Goal: Information Seeking & Learning: Learn about a topic

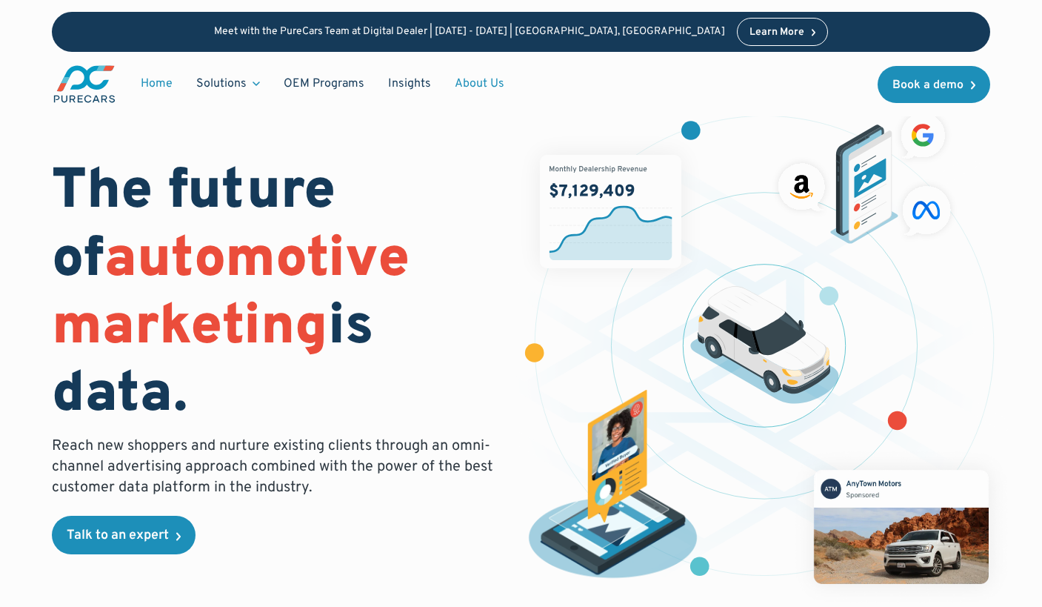
click at [479, 84] on link "About Us" at bounding box center [479, 84] width 73 height 28
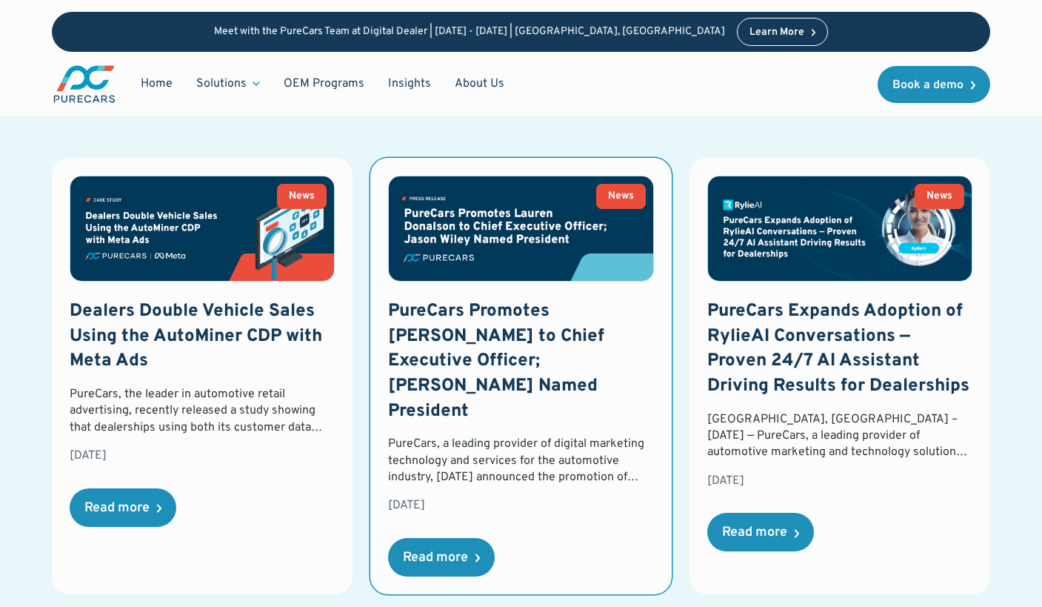
scroll to position [2036, 0]
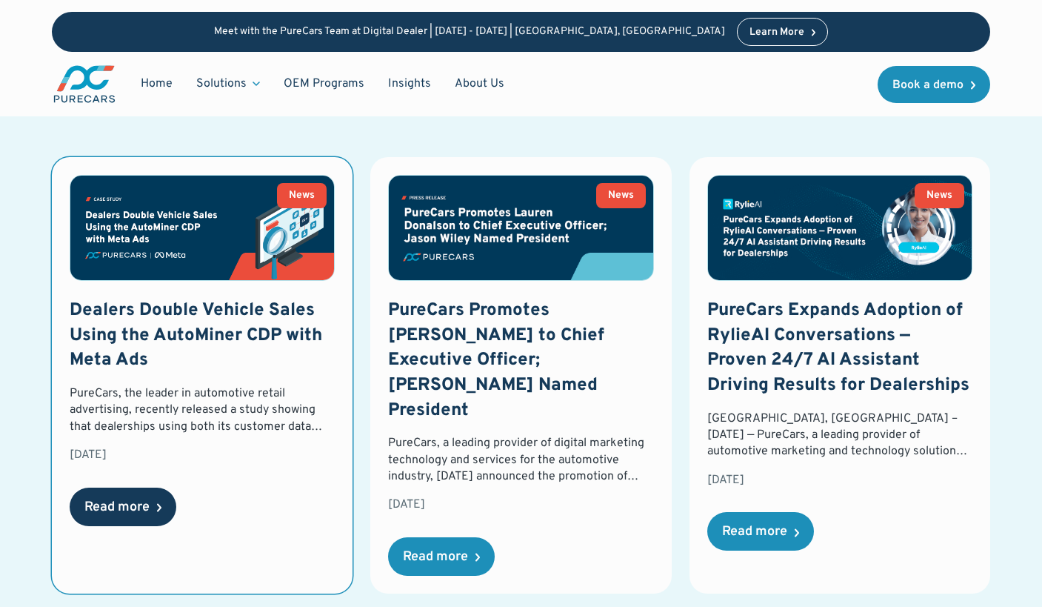
click at [122, 503] on div "Read more" at bounding box center [116, 507] width 65 height 13
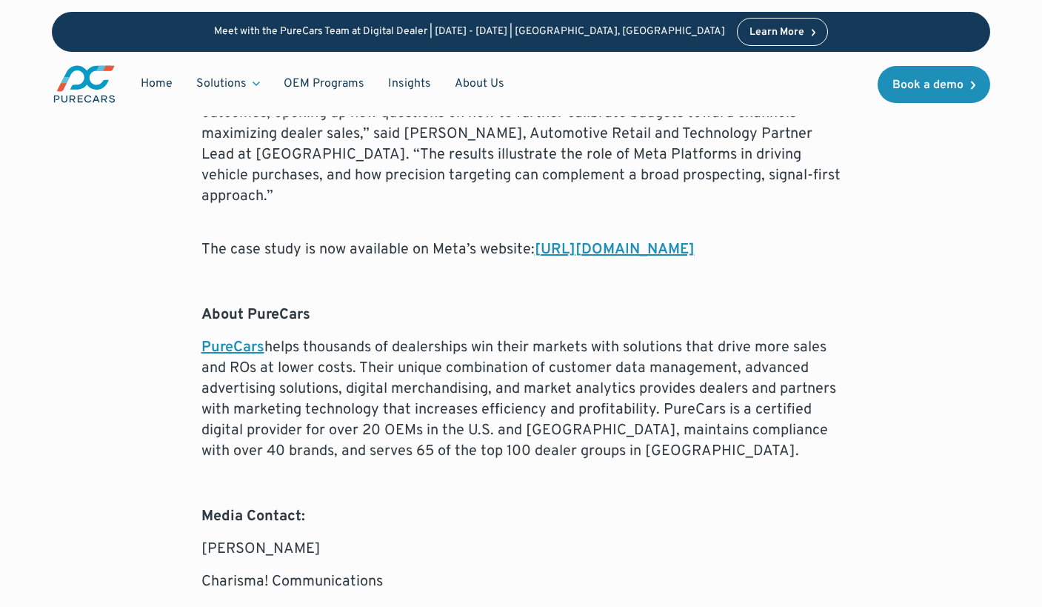
scroll to position [1620, 0]
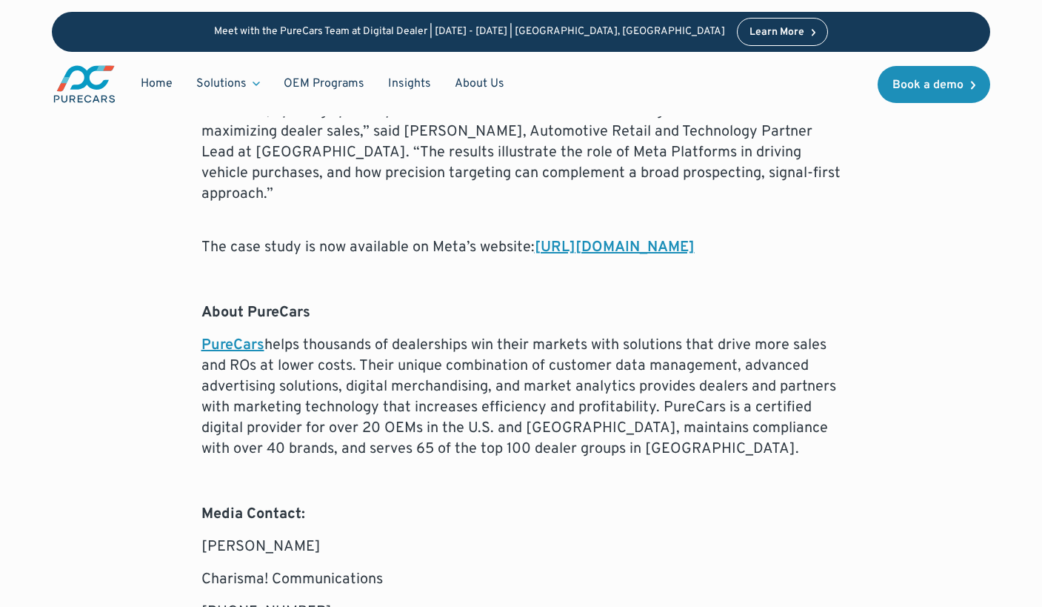
click at [252, 336] on link "PureCars" at bounding box center [233, 345] width 63 height 19
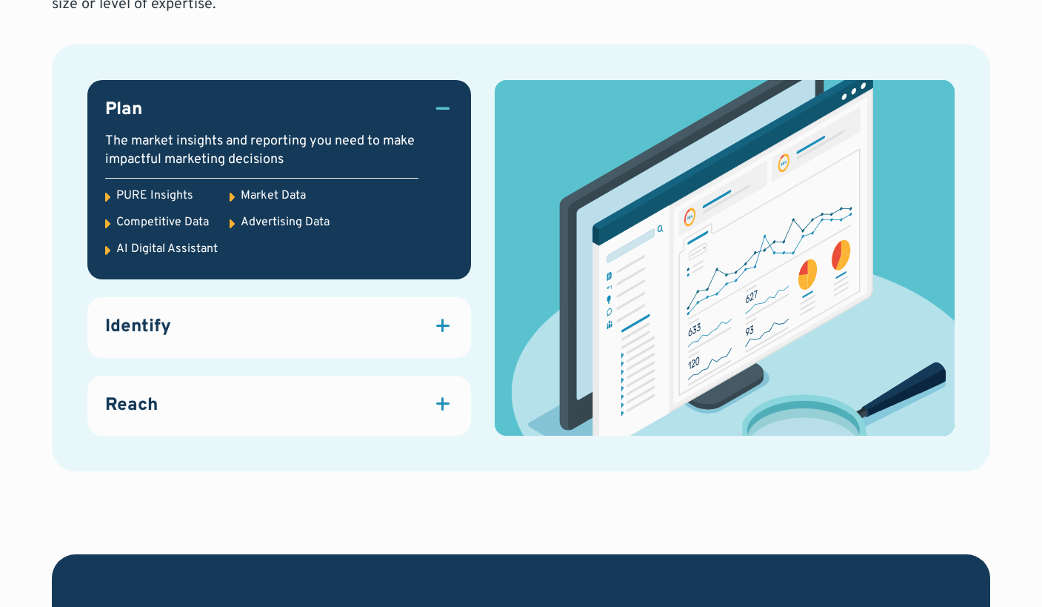
scroll to position [2016, 0]
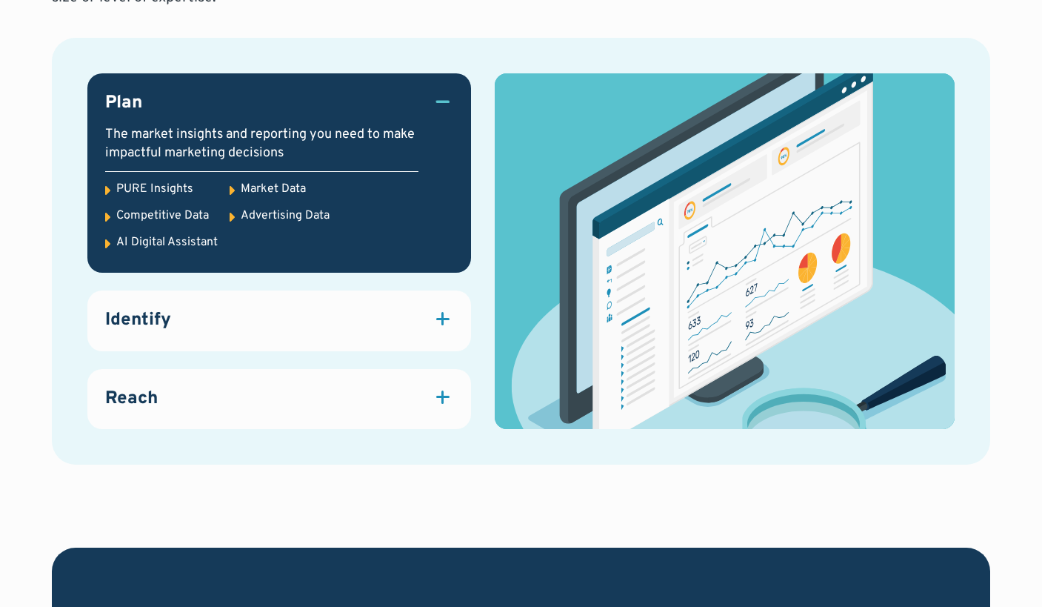
click at [330, 332] on div "Identify" at bounding box center [278, 320] width 347 height 25
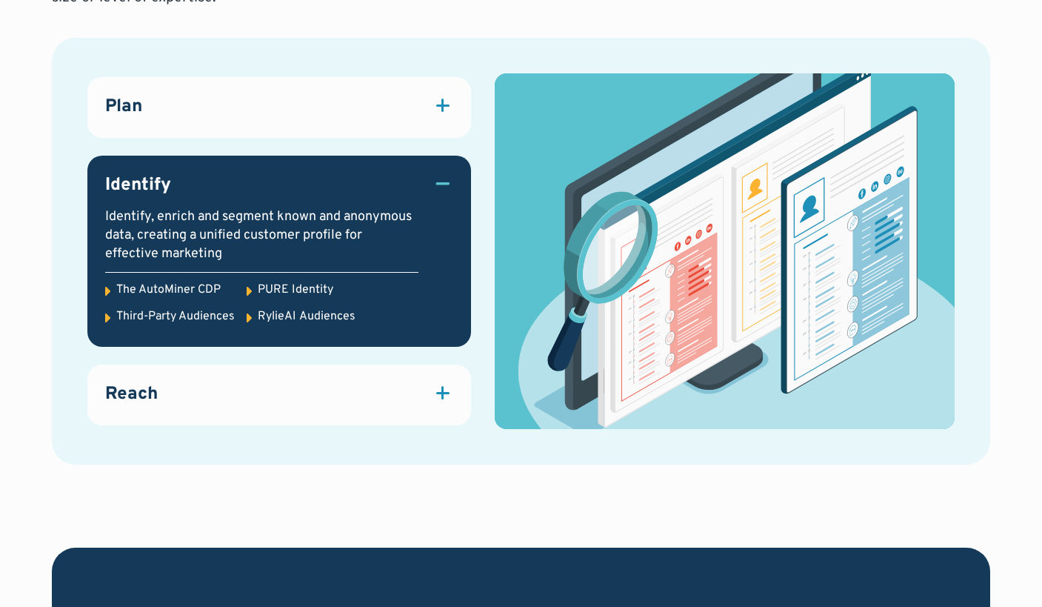
click at [344, 406] on div "Reach" at bounding box center [278, 394] width 347 height 25
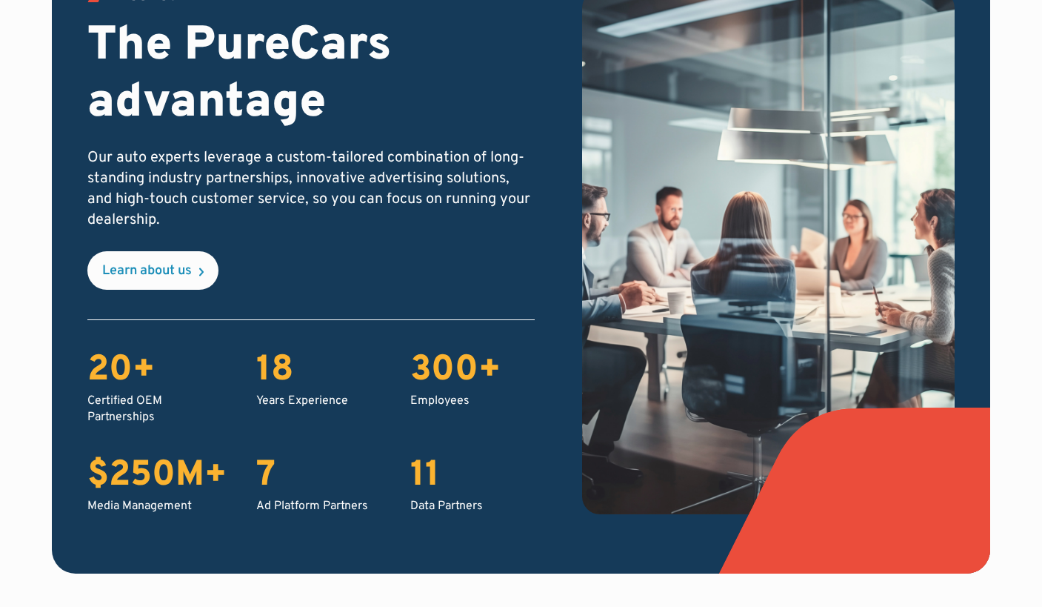
scroll to position [2732, 0]
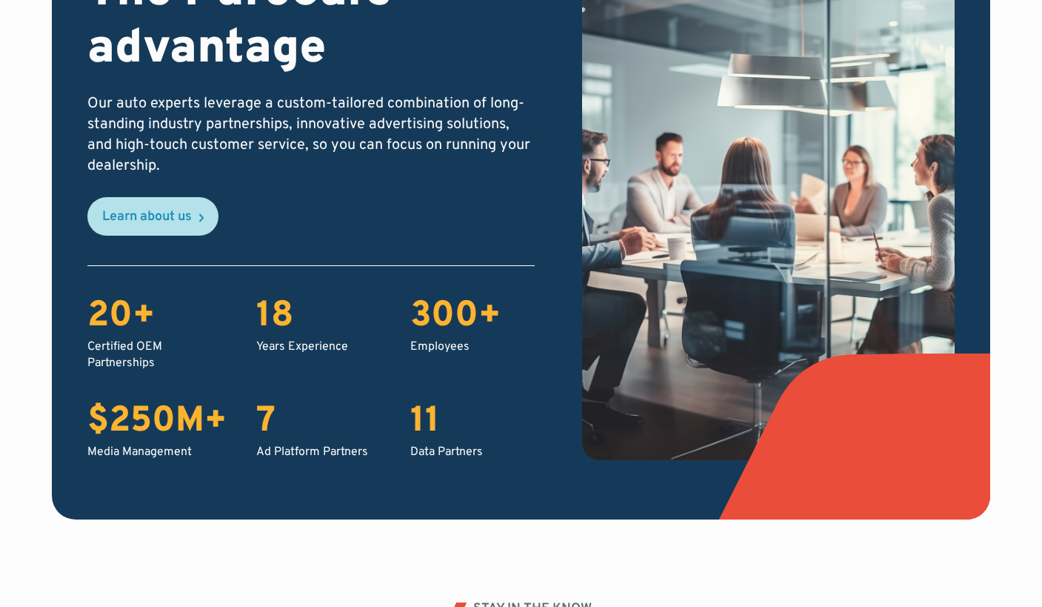
click at [124, 230] on link "Learn about us" at bounding box center [152, 216] width 131 height 39
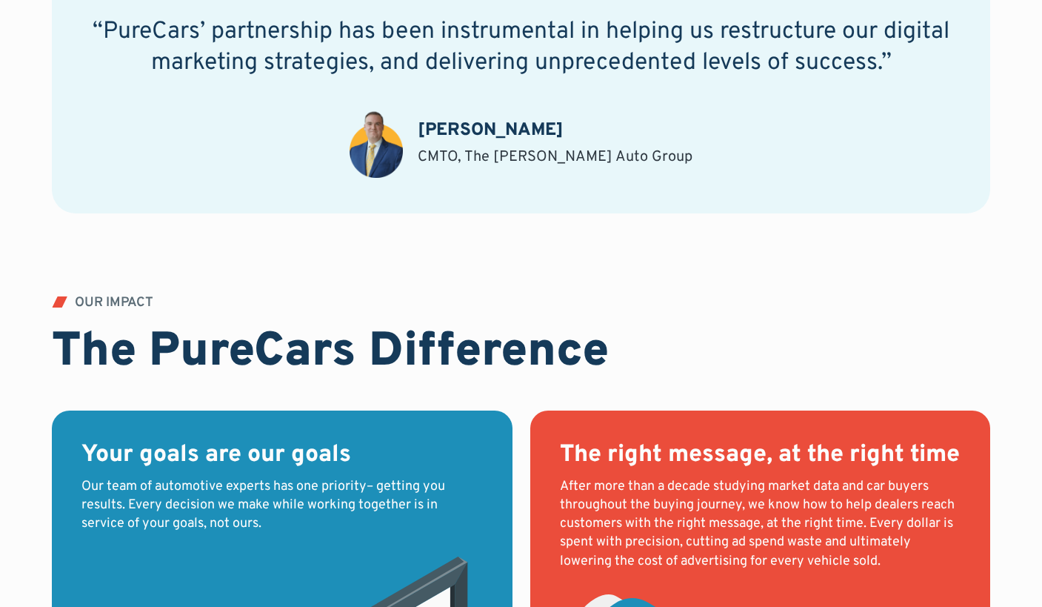
scroll to position [953, 0]
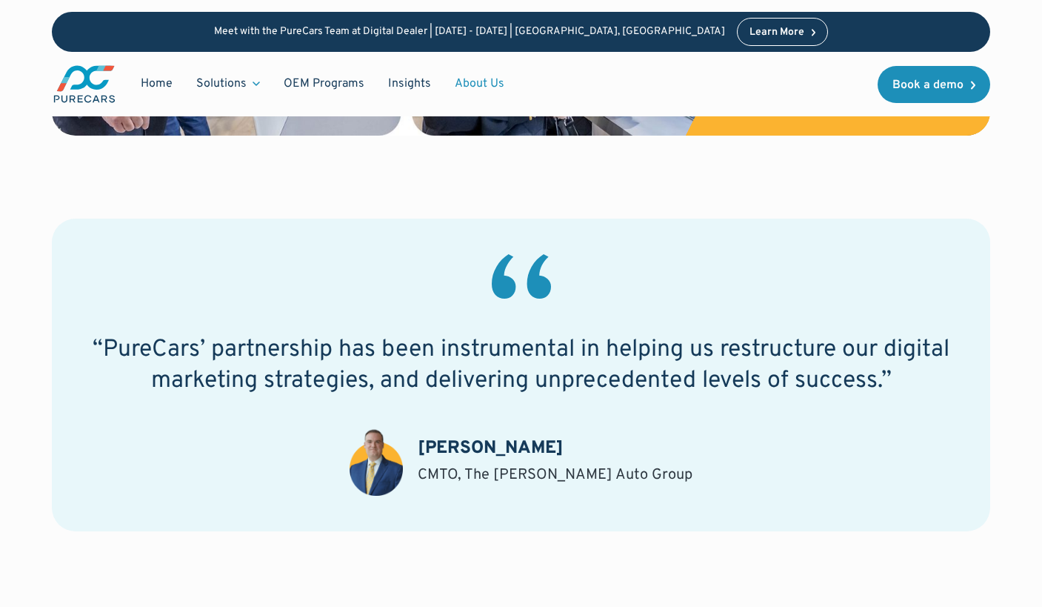
click at [570, 475] on div "CMTO, The [PERSON_NAME] Auto Group" at bounding box center [555, 475] width 275 height 21
click at [403, 467] on img at bounding box center [376, 460] width 53 height 69
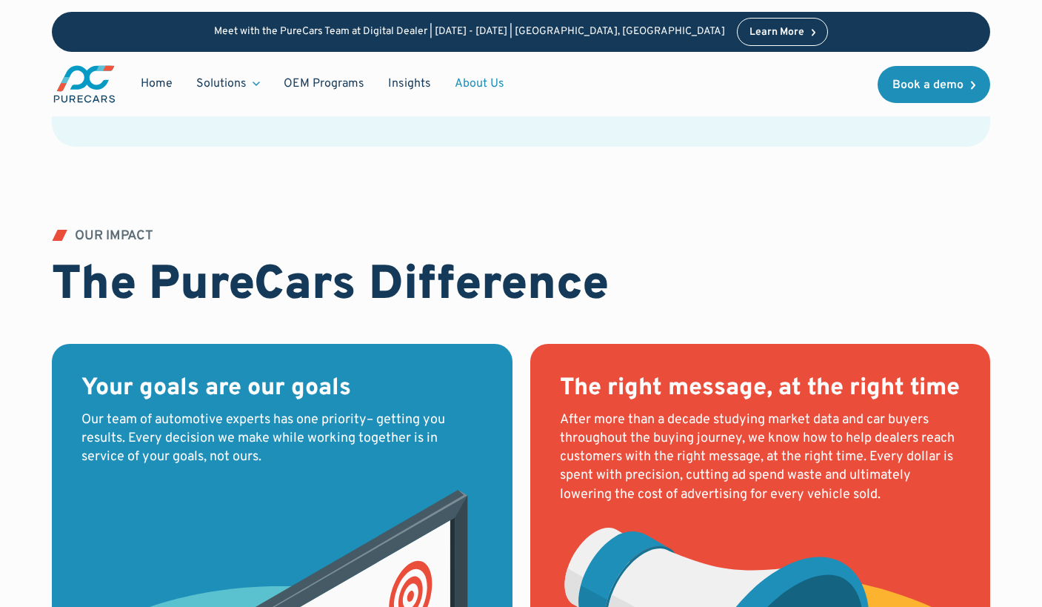
scroll to position [1022, 0]
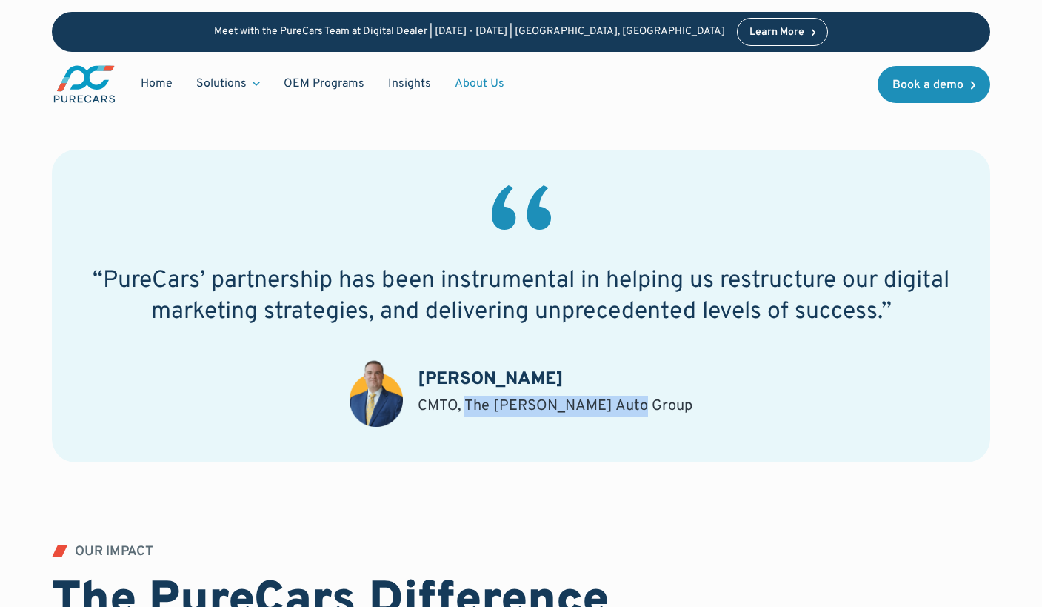
drag, startPoint x: 500, startPoint y: 405, endPoint x: 665, endPoint y: 403, distance: 164.5
click at [665, 403] on div "“PureCars’ partnership has been instrumental in helping us restructure our digi…" at bounding box center [521, 306] width 938 height 312
copy div "The Dimmitt Auto Group"
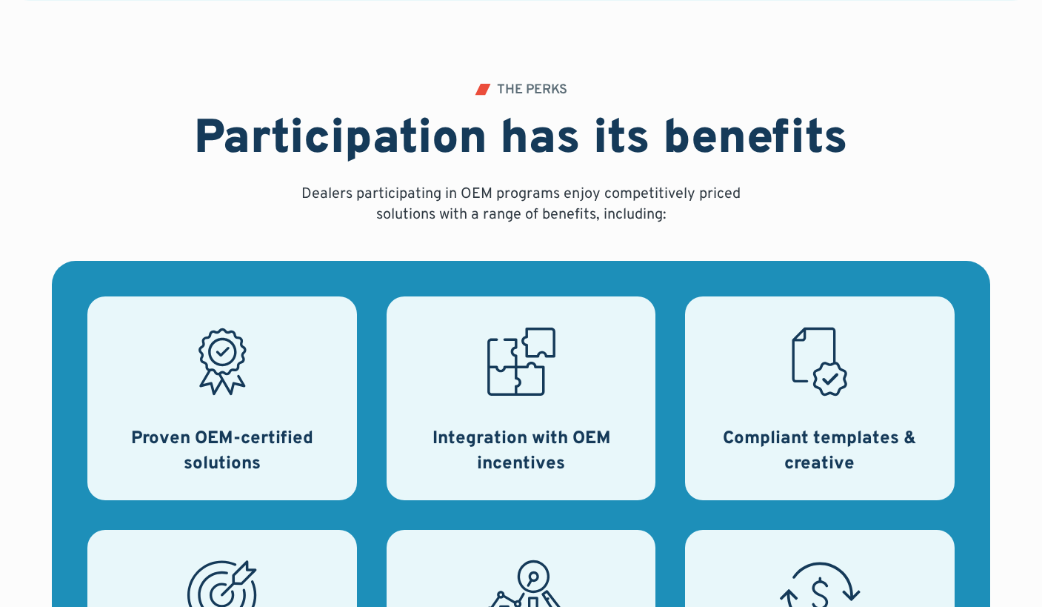
scroll to position [452, 0]
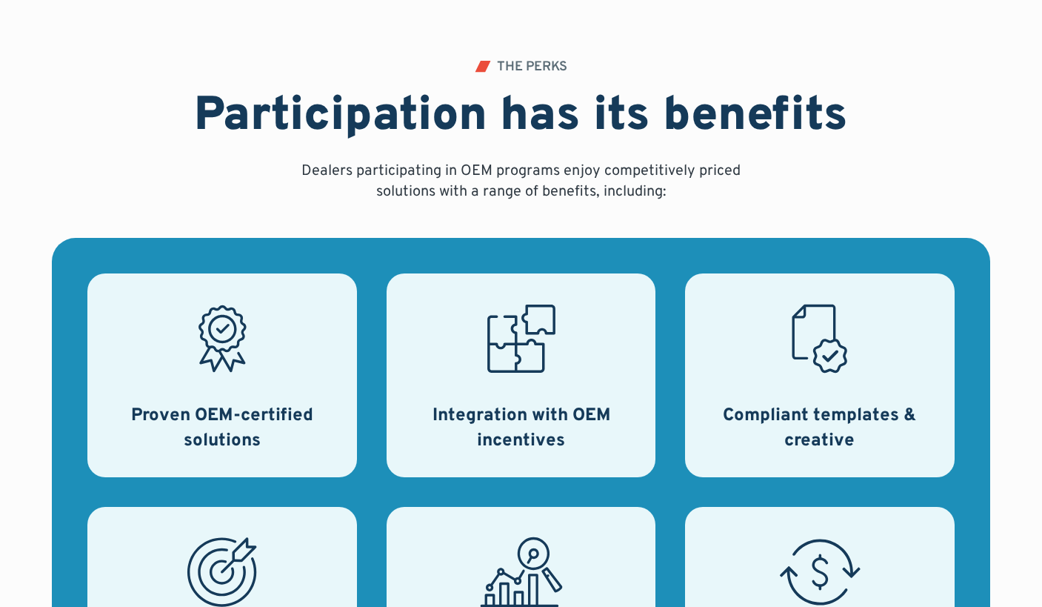
click at [239, 338] on icon at bounding box center [222, 338] width 83 height 83
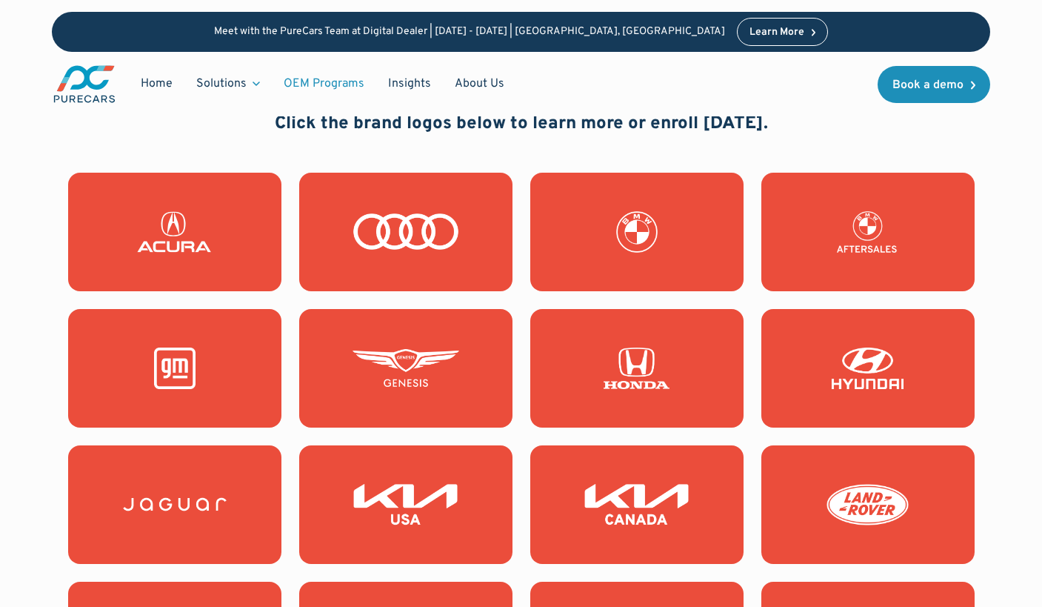
scroll to position [1310, 0]
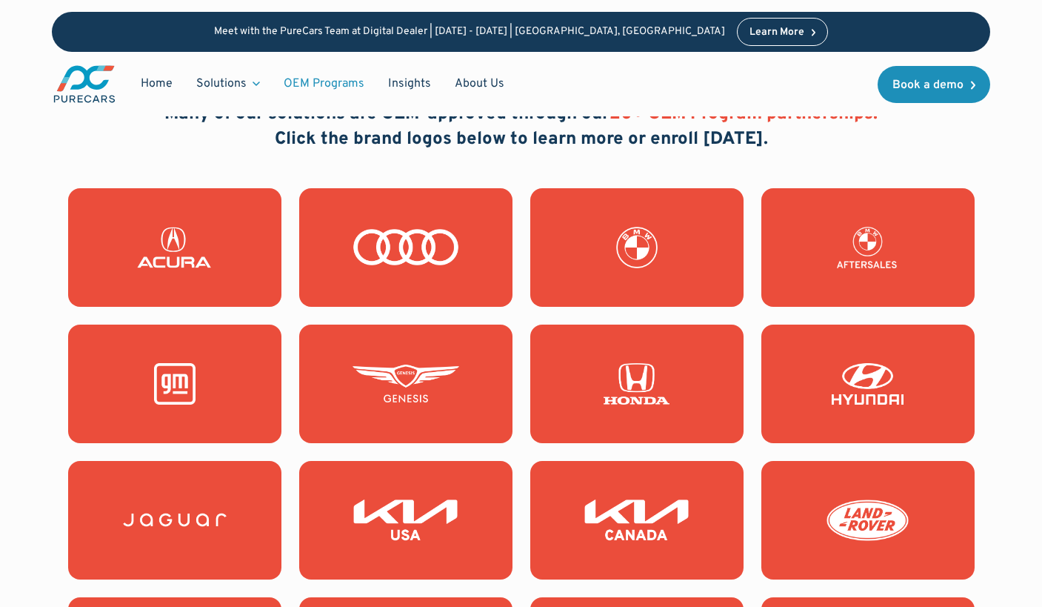
click at [833, 357] on link at bounding box center [868, 384] width 213 height 119
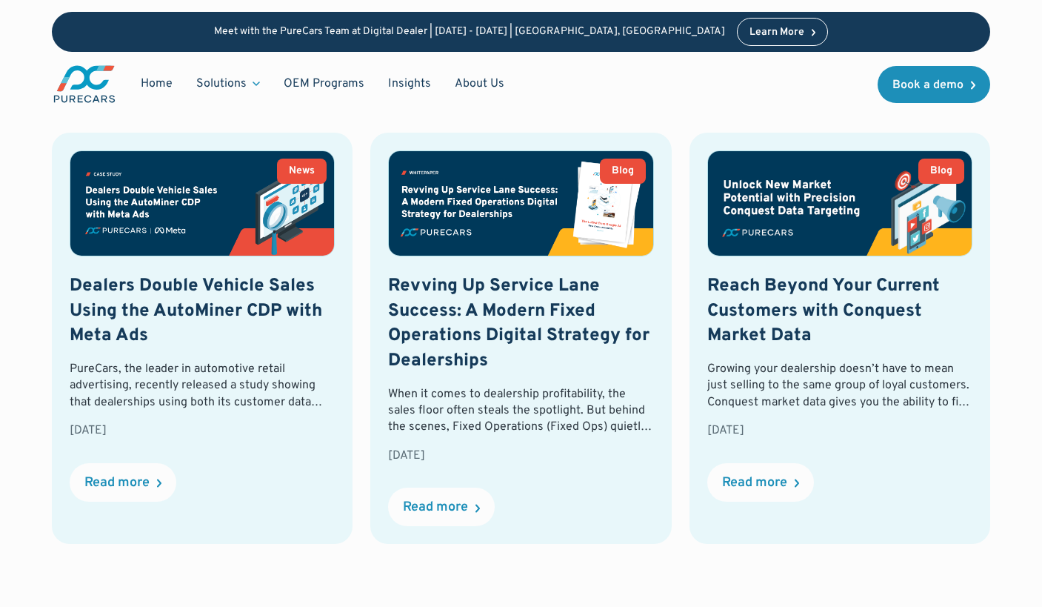
scroll to position [3687, 0]
